Goal: Information Seeking & Learning: Learn about a topic

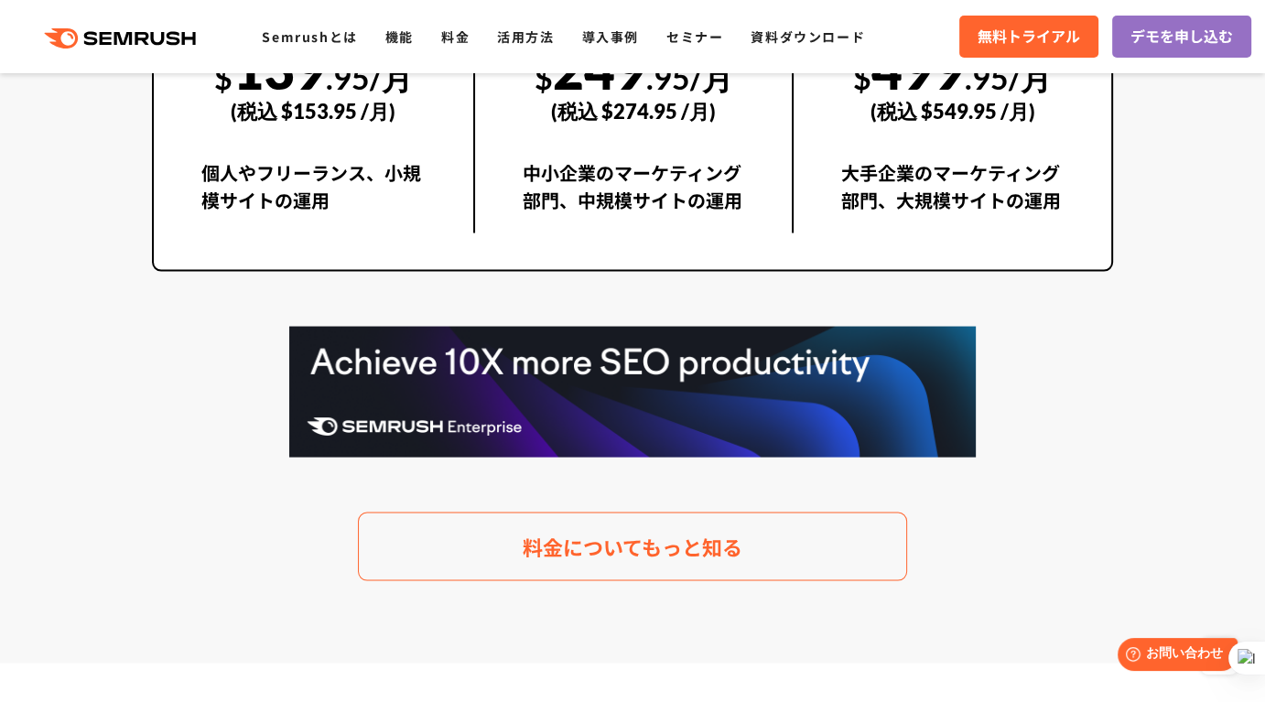
scroll to position [3698, 0]
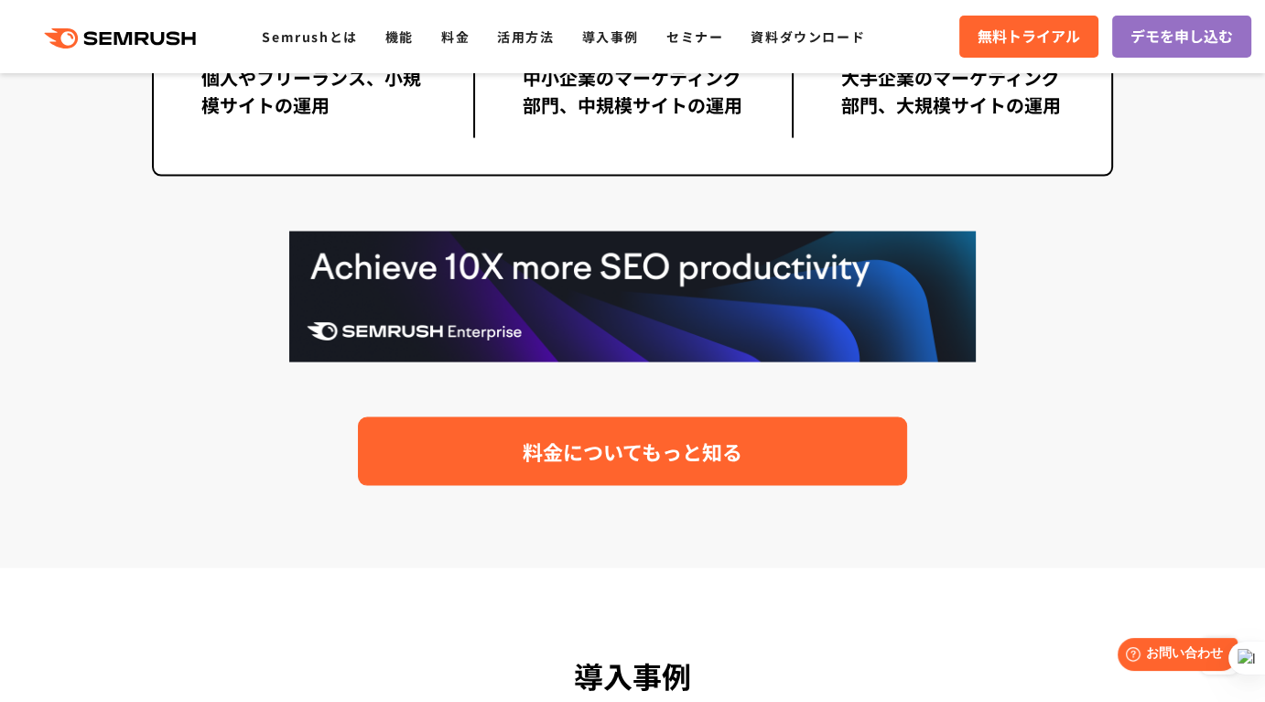
click at [660, 470] on link "料金についてもっと知る" at bounding box center [632, 451] width 549 height 69
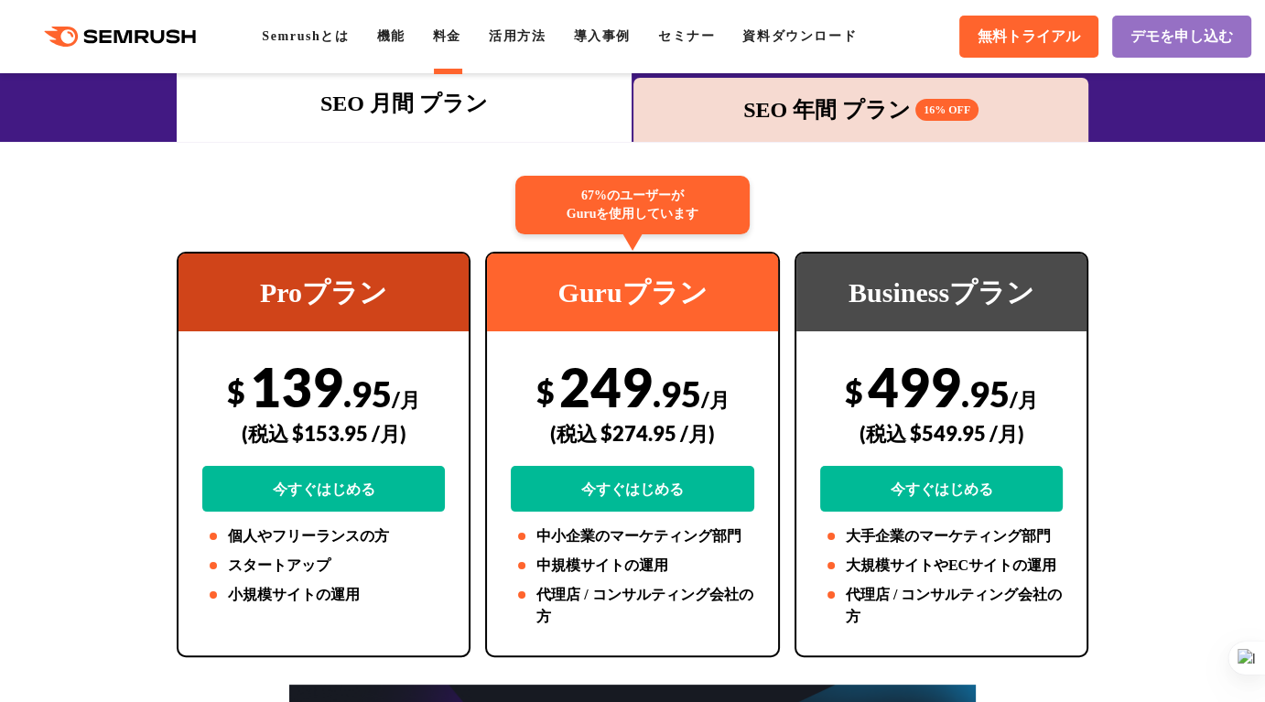
click at [770, 100] on div "SEO 年間 プラン 16% OFF" at bounding box center [861, 109] width 437 height 33
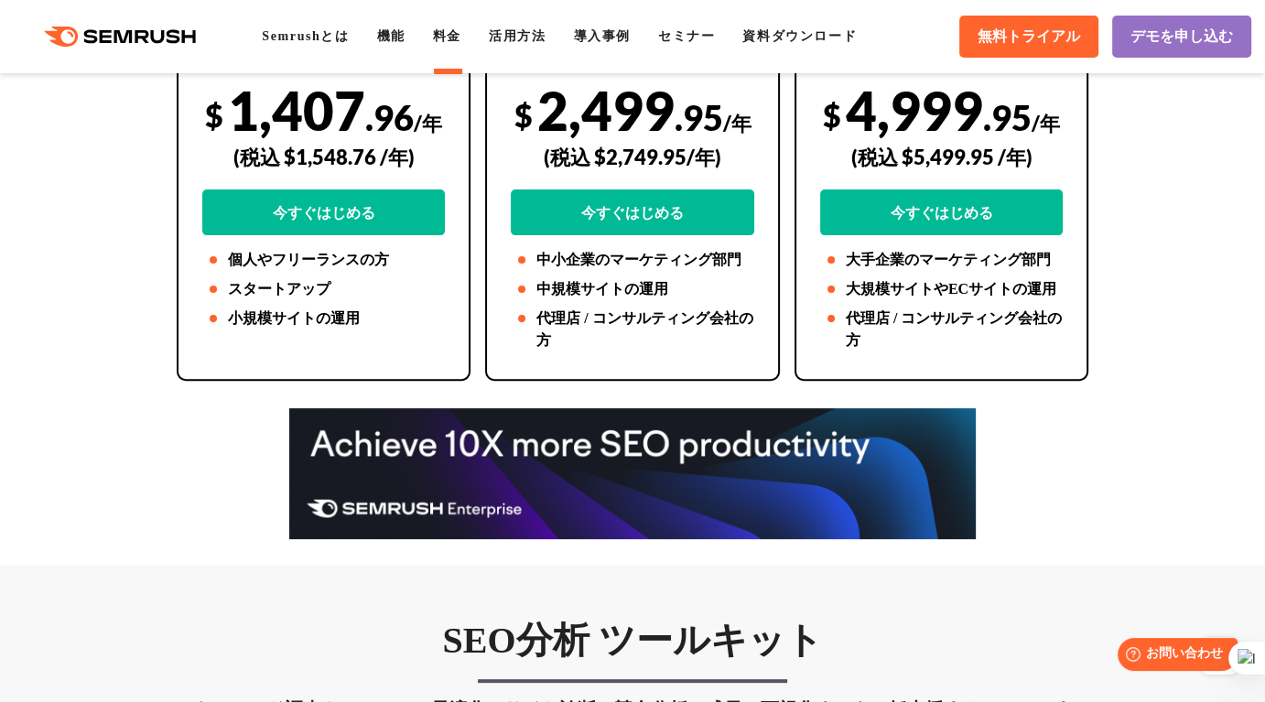
scroll to position [549, 0]
